Goal: Task Accomplishment & Management: Use online tool/utility

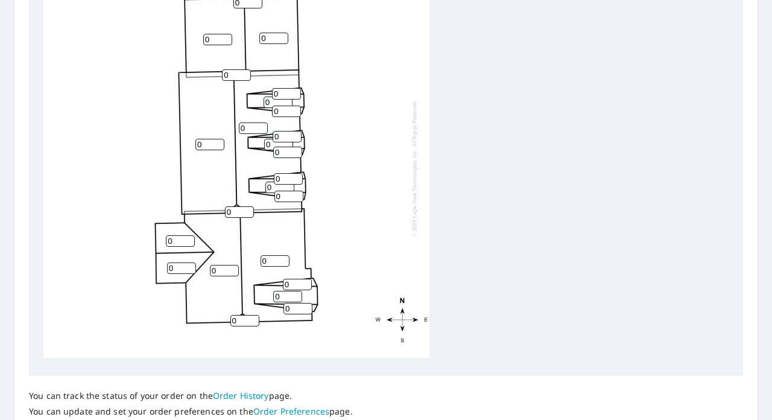
scroll to position [455, 0]
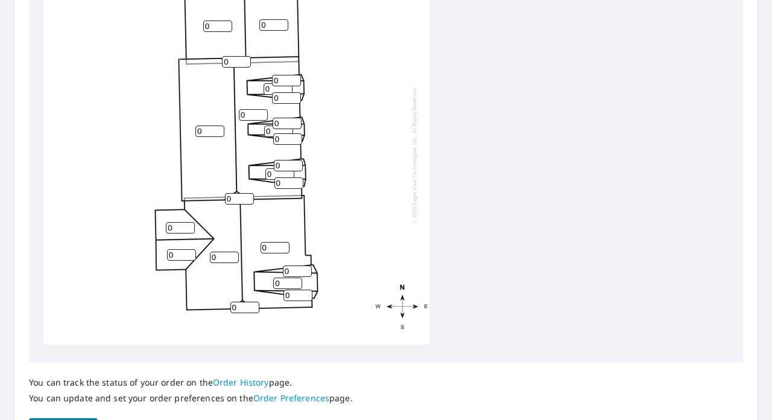
click at [270, 168] on input "0" at bounding box center [279, 173] width 29 height 11
drag, startPoint x: 270, startPoint y: 166, endPoint x: 257, endPoint y: 163, distance: 13.7
click at [257, 163] on div "0 0 0 0 0 0 0 0 0 0 0 0 0 0 0 0 0 0 0 0 0 0 0 0" at bounding box center [236, 155] width 386 height 379
type input "4"
click at [288, 178] on input "0" at bounding box center [288, 182] width 29 height 11
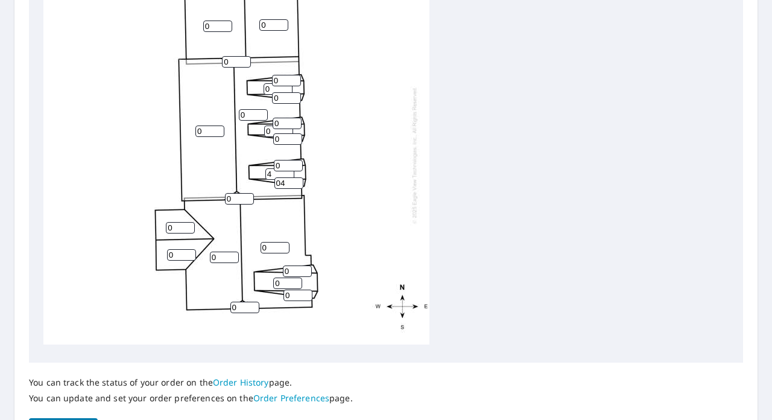
type input "04"
click at [283, 160] on input "0" at bounding box center [288, 165] width 29 height 11
type input "04"
click at [289, 133] on input "0" at bounding box center [287, 138] width 29 height 11
type input "04"
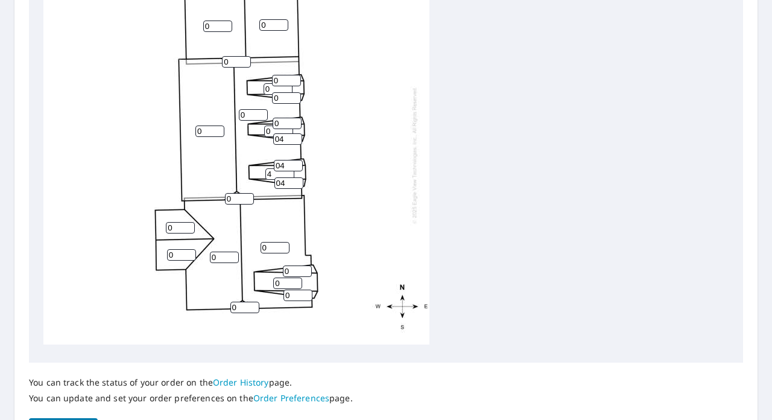
click at [282, 118] on input "0" at bounding box center [286, 123] width 29 height 11
type input "04"
click at [275, 125] on input "0" at bounding box center [278, 130] width 29 height 11
type input "04"
click at [253, 109] on input "0" at bounding box center [253, 114] width 29 height 11
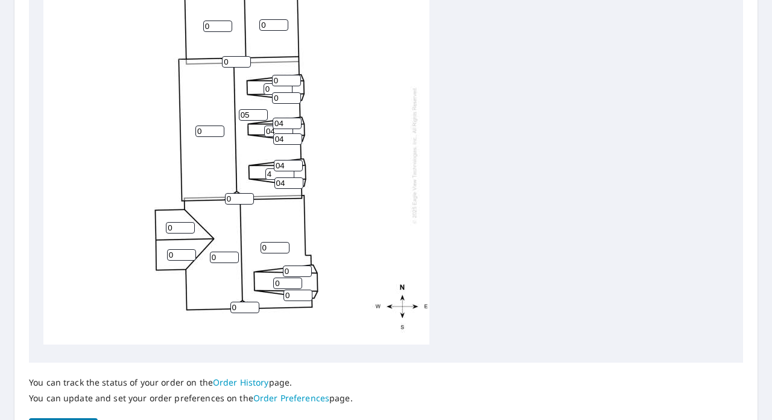
type input "05"
click at [282, 94] on input "0" at bounding box center [286, 97] width 29 height 11
type input "04"
click at [277, 83] on input "0" at bounding box center [277, 88] width 29 height 11
type input "04"
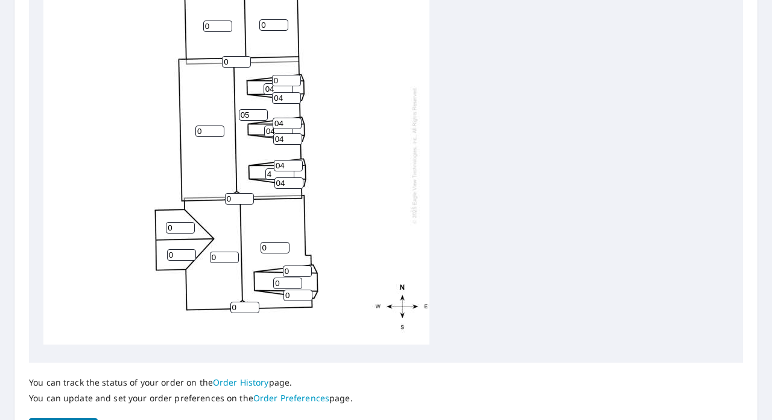
click at [282, 75] on input "0" at bounding box center [286, 80] width 29 height 11
type input "04"
click at [377, 59] on div "0 05 0 0 0 0 0 0 0 4 04 04 0 0 04 04 04 04 04 04 0 0 0 0" at bounding box center [236, 155] width 386 height 379
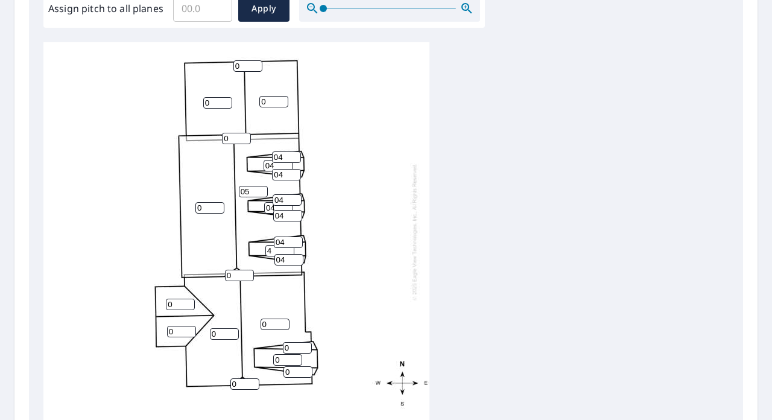
scroll to position [379, 0]
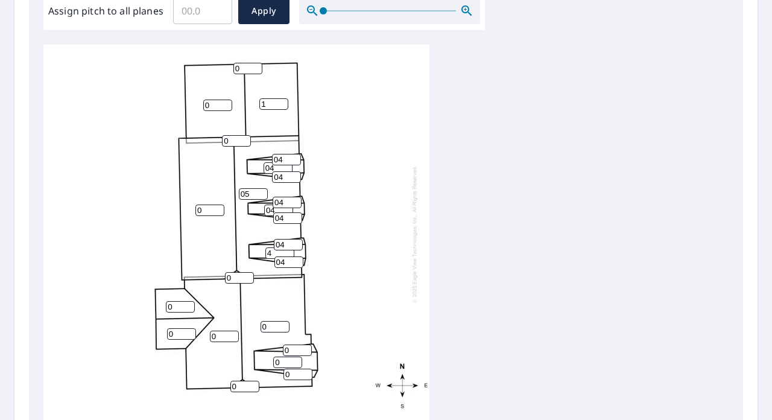
click at [277, 101] on input "1" at bounding box center [273, 103] width 29 height 11
type input "1"
type input "5"
click at [215, 106] on input "0" at bounding box center [217, 104] width 29 height 11
type input "05"
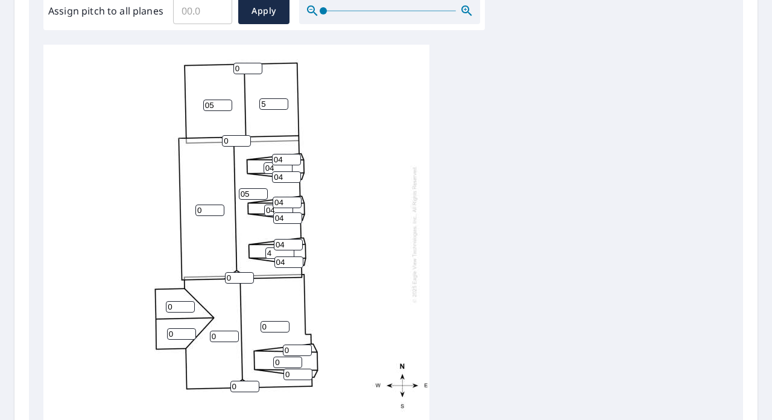
click at [247, 69] on input "0" at bounding box center [247, 68] width 29 height 11
type input "5"
click at [355, 107] on div "0 05 0 0 05 5 0 0 0 4 04 04 0 0 04 04 04 04 04 04 0 0 0 5" at bounding box center [236, 234] width 386 height 379
click at [388, 131] on div "0 05 0 0 05 5 0 0 0 4 04 04 0 0 04 04 04 04 04 04 0 0 0 5" at bounding box center [236, 234] width 386 height 379
click at [209, 206] on input "0" at bounding box center [209, 209] width 29 height 11
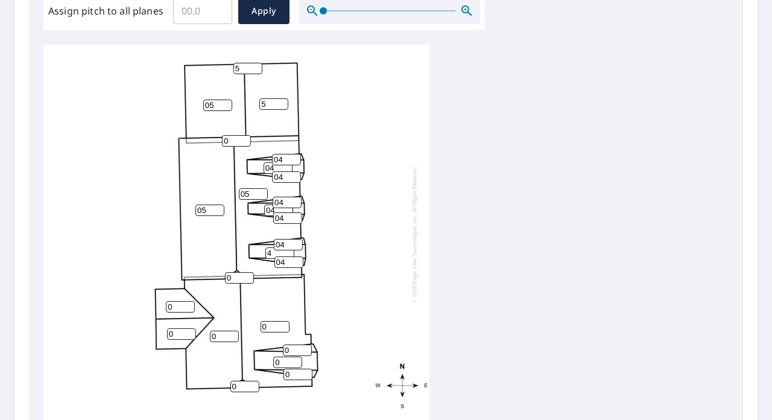
type input "05"
click at [174, 304] on input "0" at bounding box center [180, 306] width 29 height 11
type input "05"
click at [175, 332] on input "0" at bounding box center [181, 333] width 29 height 11
type input "05"
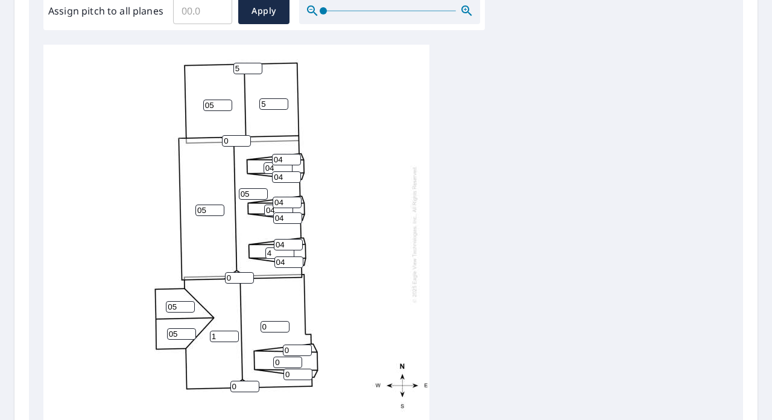
click at [229, 333] on input "1" at bounding box center [224, 335] width 29 height 11
drag, startPoint x: 223, startPoint y: 335, endPoint x: 112, endPoint y: 324, distance: 111.4
click at [112, 324] on div "05 05 0 15 05 5 05 05 0 4 04 04 0 0 04 04 04 04 04 04 0 0 0 5" at bounding box center [236, 234] width 386 height 379
type input "5"
click at [240, 274] on input "0" at bounding box center [239, 277] width 29 height 11
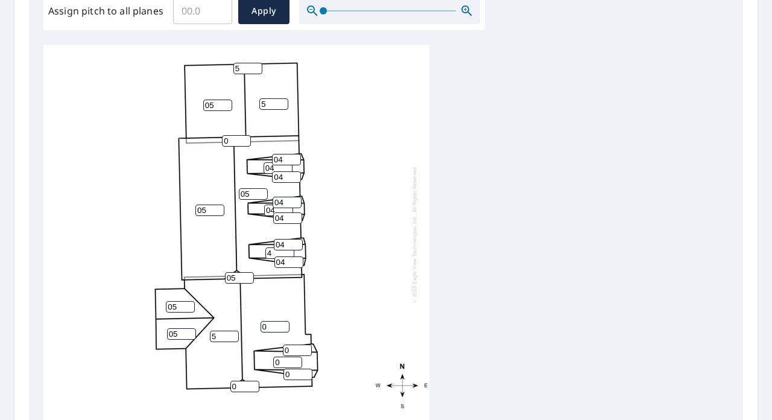
type input "05"
click at [241, 386] on input "0" at bounding box center [244, 385] width 29 height 11
type input "05"
click at [278, 326] on input "1" at bounding box center [274, 326] width 29 height 11
click at [283, 324] on input "2" at bounding box center [274, 326] width 29 height 11
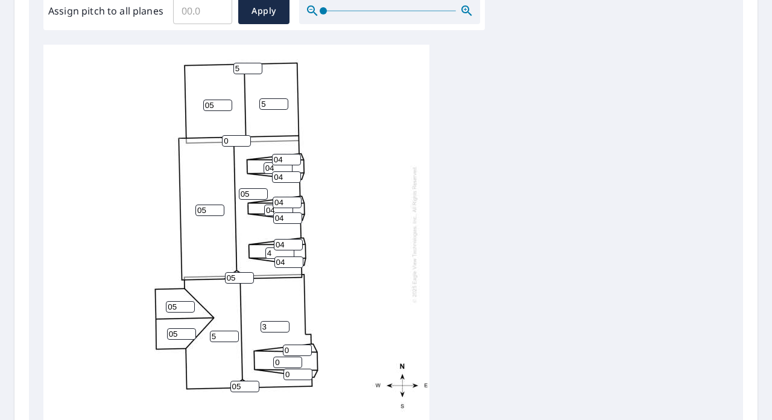
click at [283, 324] on input "3" at bounding box center [274, 326] width 29 height 11
click at [283, 324] on input "4" at bounding box center [274, 326] width 29 height 11
type input "5"
click at [283, 324] on input "5" at bounding box center [274, 326] width 29 height 11
click at [295, 349] on input "0" at bounding box center [297, 349] width 29 height 11
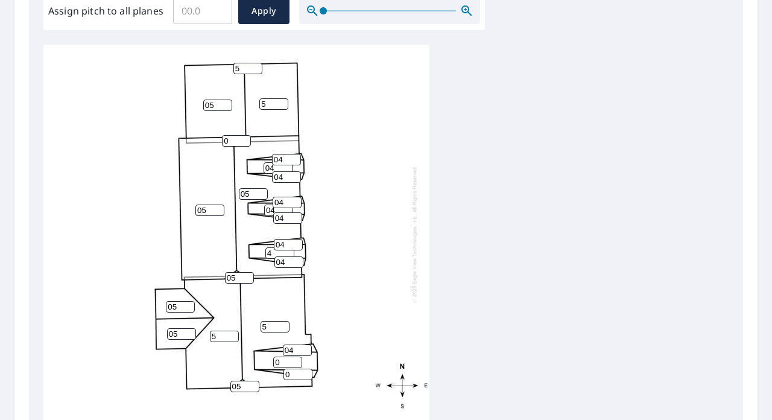
type input "04"
click at [286, 365] on input "0" at bounding box center [287, 361] width 29 height 11
type input "04"
click at [295, 374] on input "0" at bounding box center [297, 373] width 29 height 11
type input "04"
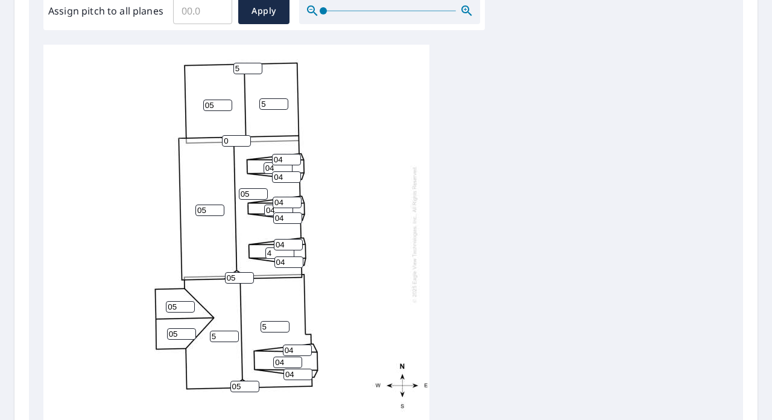
click at [511, 270] on div "05 05 5 5 05 5 05 05 04 4 04 04 04 04 04 04 04 04 04 04 05 05 0 5" at bounding box center [385, 234] width 685 height 379
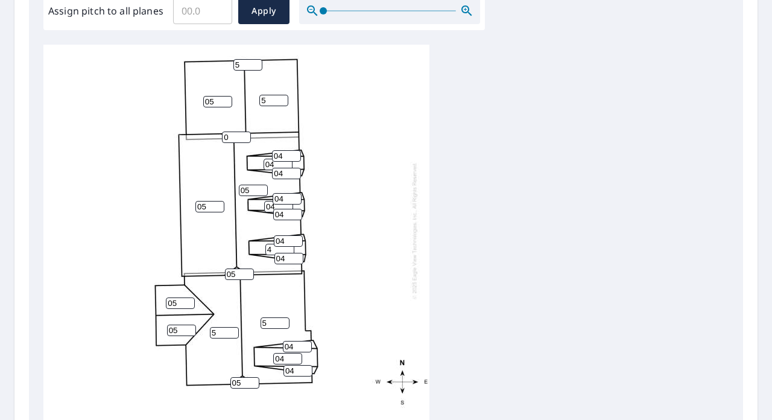
scroll to position [0, 0]
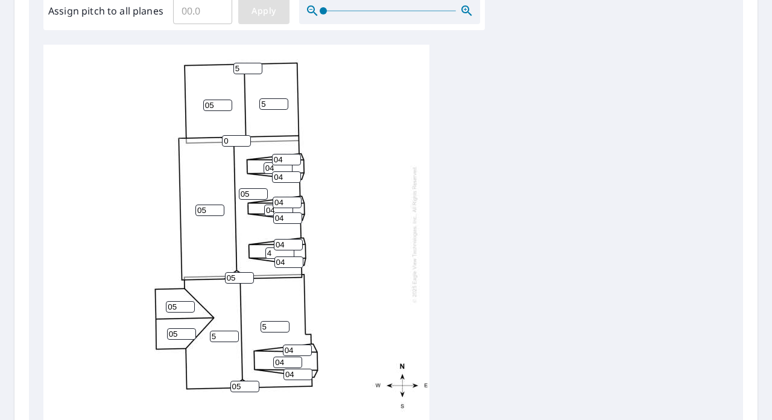
click at [276, 12] on span "Apply" at bounding box center [264, 11] width 32 height 15
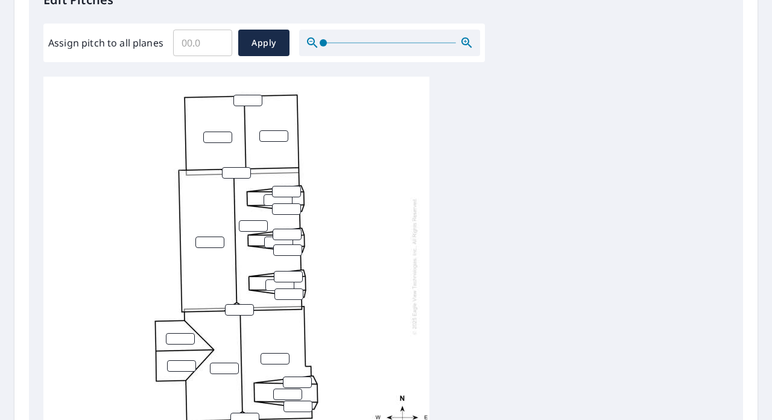
scroll to position [343, 0]
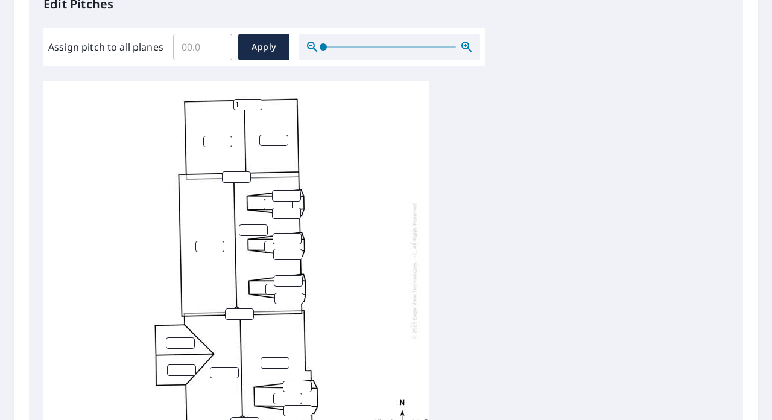
click at [255, 104] on input "1" at bounding box center [247, 104] width 29 height 11
click at [258, 99] on input "3" at bounding box center [247, 104] width 29 height 11
click at [258, 99] on input "4" at bounding box center [247, 104] width 29 height 11
type input "5"
click at [258, 99] on input "5" at bounding box center [247, 104] width 29 height 11
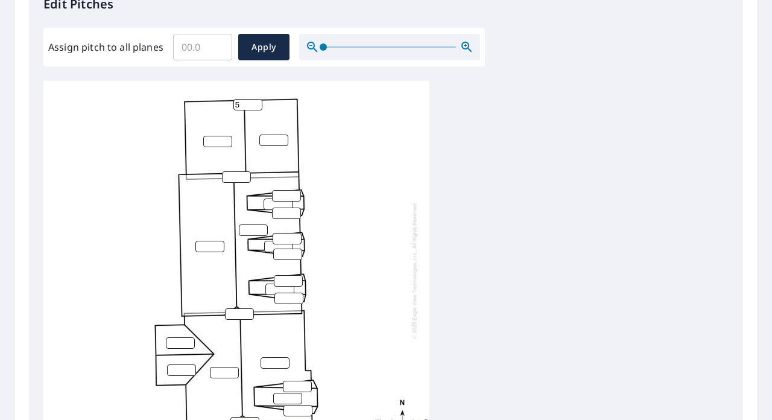
click at [217, 140] on input "number" at bounding box center [217, 141] width 29 height 11
type input "5"
click at [264, 142] on input "number" at bounding box center [273, 139] width 29 height 11
type input "5"
click at [233, 179] on input "number" at bounding box center [236, 176] width 29 height 11
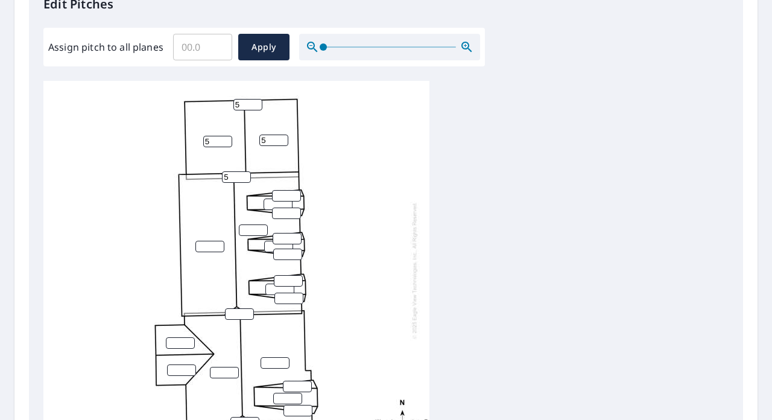
type input "5"
click at [212, 250] on input "number" at bounding box center [209, 246] width 29 height 11
type input "5"
click at [183, 340] on input "number" at bounding box center [180, 342] width 29 height 11
type input "5"
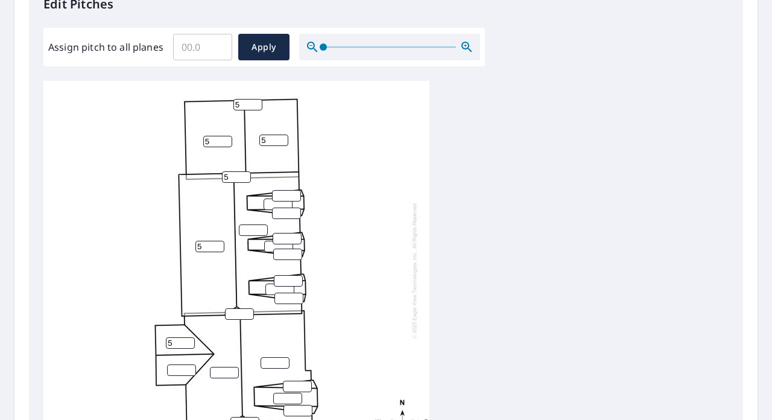
click at [178, 371] on input "number" at bounding box center [181, 369] width 29 height 11
type input "5"
click at [228, 374] on input "0" at bounding box center [224, 372] width 29 height 11
type input "05"
click at [233, 313] on input "5" at bounding box center [239, 313] width 29 height 11
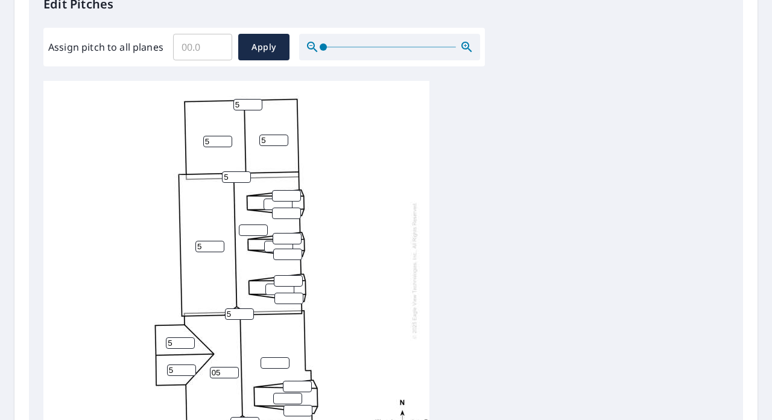
scroll to position [12, 0]
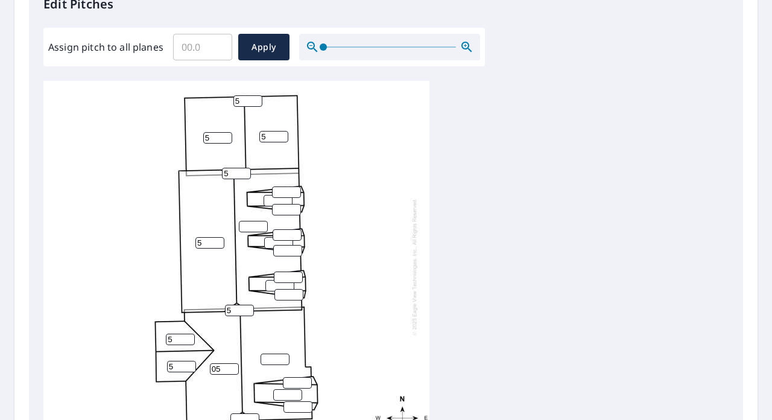
type input "5"
click at [242, 413] on input "number" at bounding box center [244, 418] width 29 height 11
type input "5"
click at [272, 353] on input "number" at bounding box center [274, 358] width 29 height 11
type input "5"
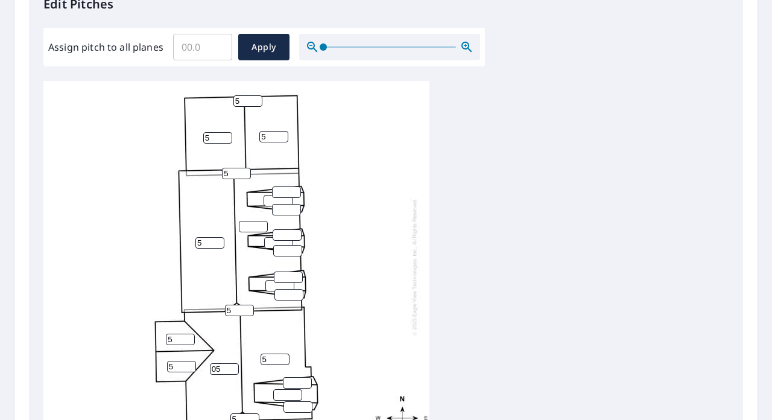
click at [281, 186] on input "number" at bounding box center [286, 191] width 29 height 11
type input "4"
click at [276, 204] on input "number" at bounding box center [286, 209] width 29 height 11
type input "4"
click at [266, 195] on input "4" at bounding box center [277, 200] width 29 height 11
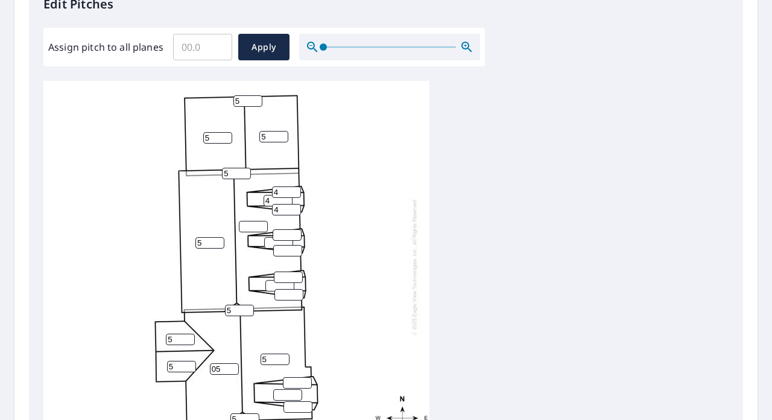
type input "4"
click at [253, 221] on input "number" at bounding box center [253, 226] width 29 height 11
type input "5"
click at [287, 229] on input "number" at bounding box center [286, 234] width 29 height 11
type input "4"
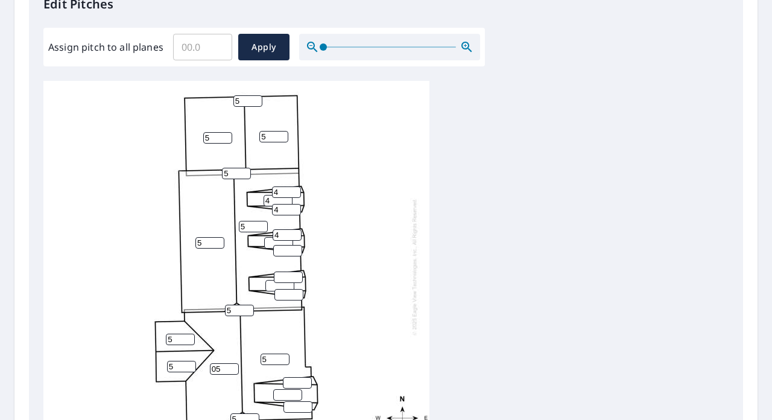
click at [271, 237] on input "number" at bounding box center [278, 242] width 29 height 11
type input "4"
click at [284, 245] on input "number" at bounding box center [287, 250] width 29 height 11
type input "4"
click at [282, 271] on input "number" at bounding box center [288, 276] width 29 height 11
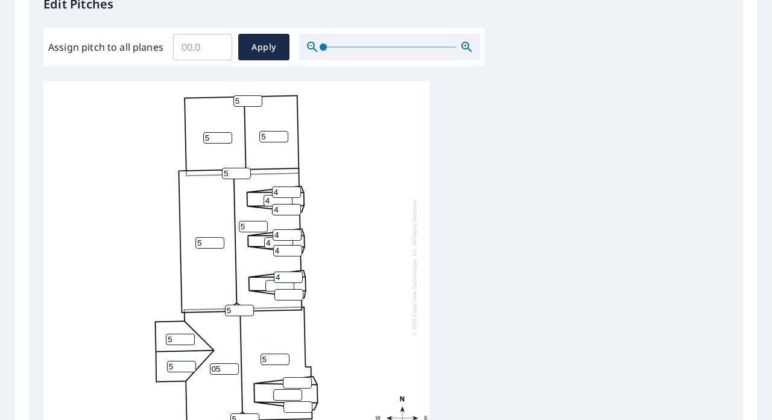
type input "4"
click at [277, 289] on input "number" at bounding box center [288, 294] width 29 height 11
type input "4"
click at [271, 280] on input "number" at bounding box center [279, 285] width 29 height 11
type input "4"
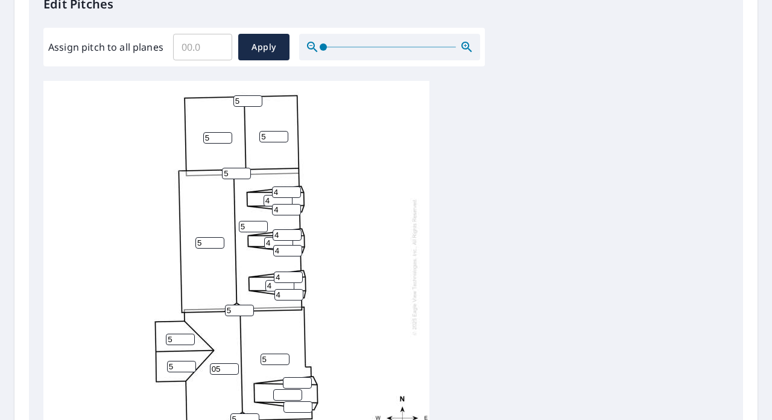
click at [286, 377] on input "number" at bounding box center [297, 382] width 29 height 11
type input "4"
click at [286, 390] on input "number" at bounding box center [287, 394] width 29 height 11
type input "4"
click at [292, 401] on input "number" at bounding box center [297, 406] width 29 height 11
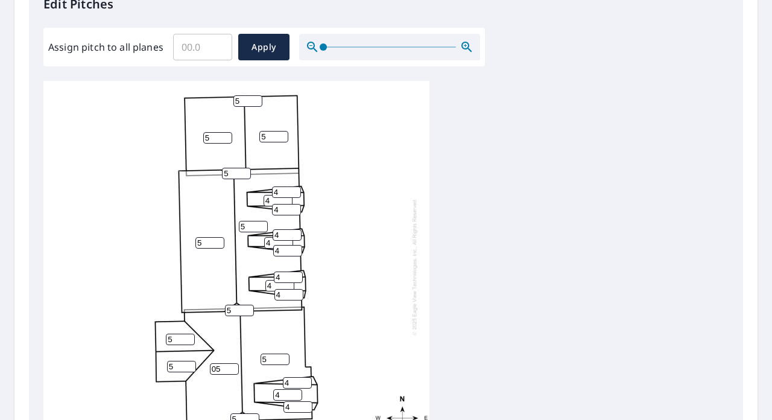
type input "4"
click at [388, 336] on div "5 5 5 05 5 5 5 5 4 4 4 4 4 4 4 4 4 4 4 4 5 5 5 5" at bounding box center [236, 266] width 386 height 379
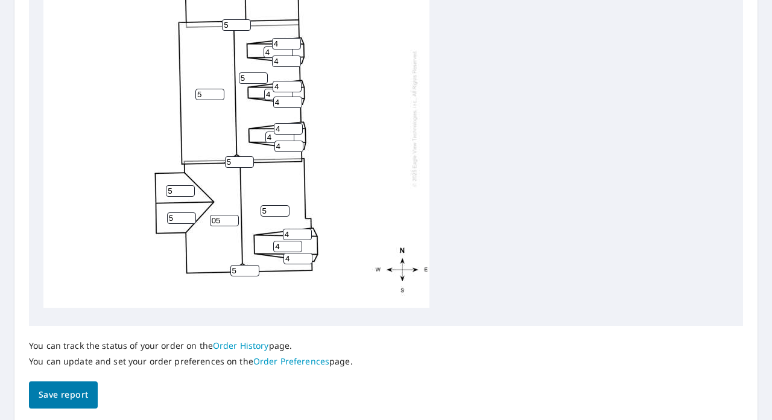
scroll to position [534, 0]
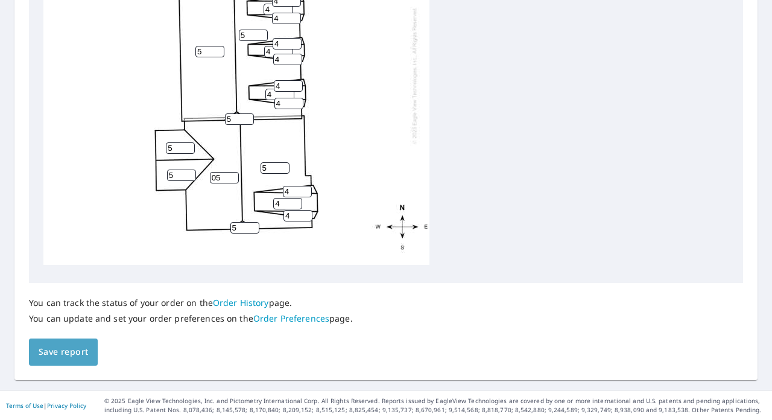
click at [72, 354] on span "Save report" at bounding box center [63, 351] width 49 height 15
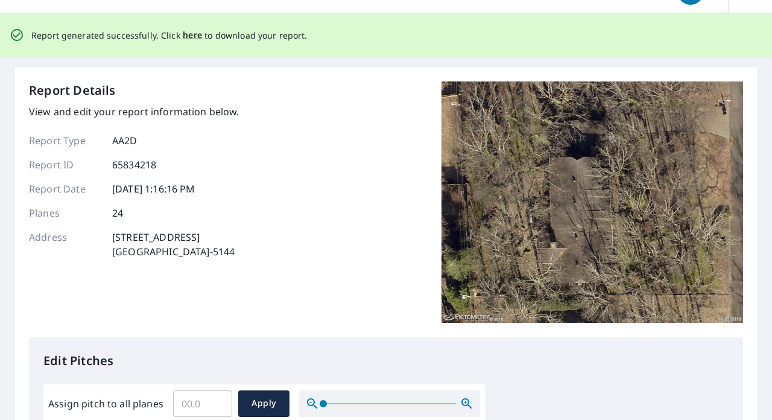
scroll to position [28, 0]
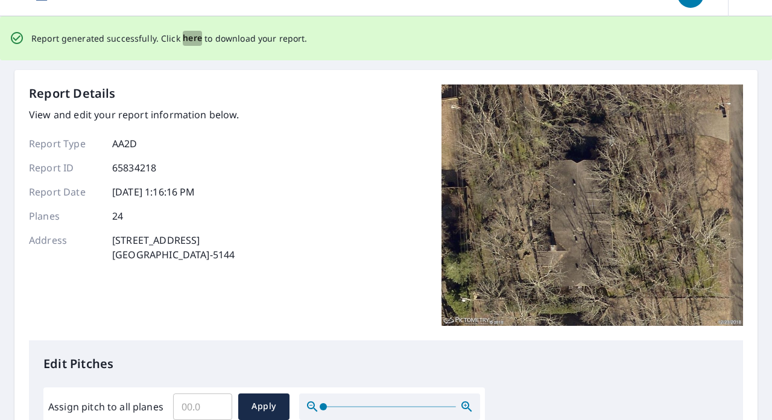
click at [189, 42] on span "here" at bounding box center [193, 38] width 20 height 15
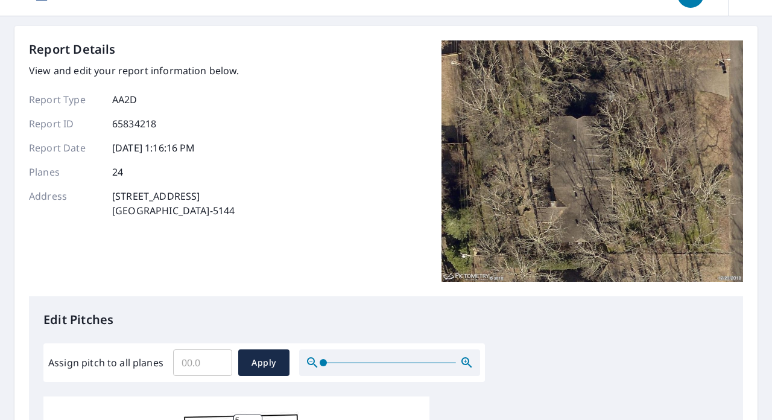
click at [343, 139] on div "Report Details View and edit your report information below. Report Type AA2D Re…" at bounding box center [386, 168] width 714 height 256
